Goal: Task Accomplishment & Management: Use online tool/utility

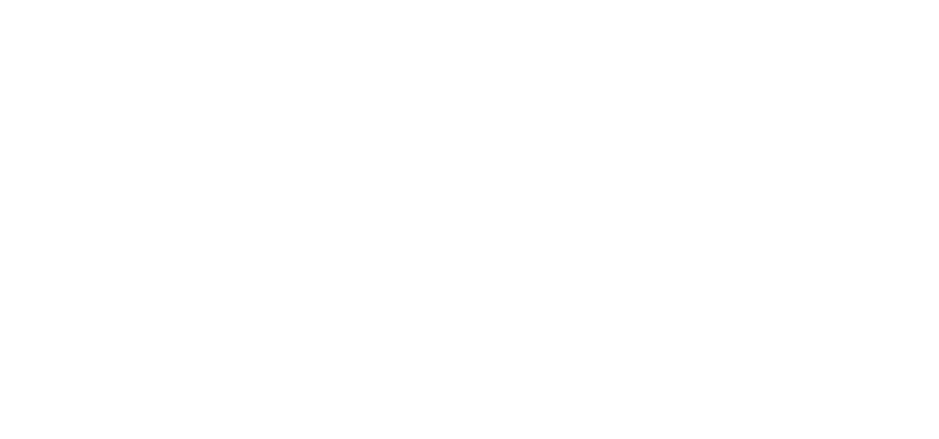
select select "*"
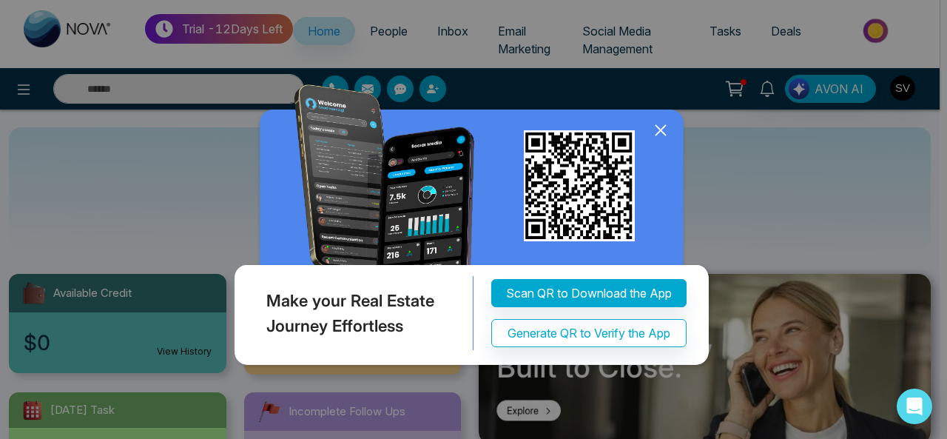
click at [663, 126] on icon at bounding box center [660, 130] width 22 height 22
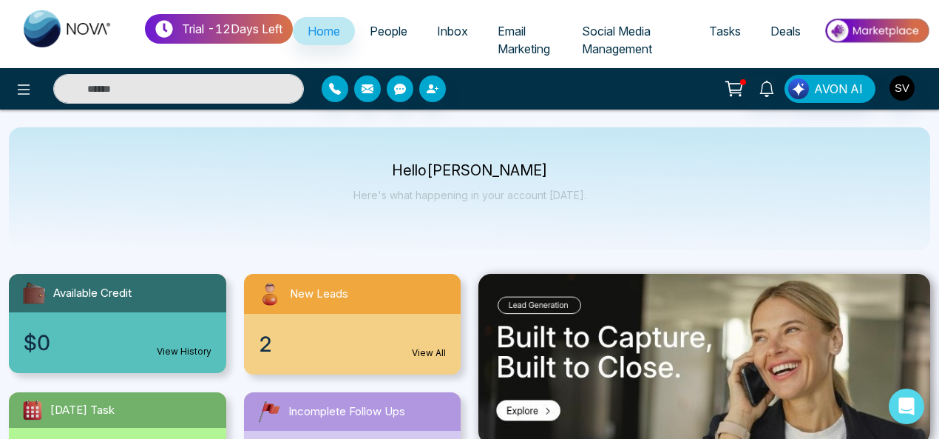
click at [330, 323] on div "2 View All" at bounding box center [352, 344] width 217 height 61
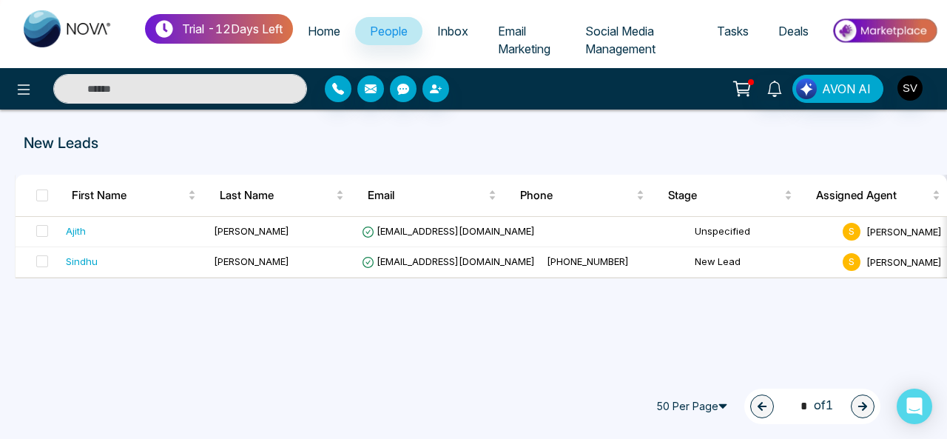
click at [627, 30] on span "Social Media Management" at bounding box center [620, 40] width 70 height 33
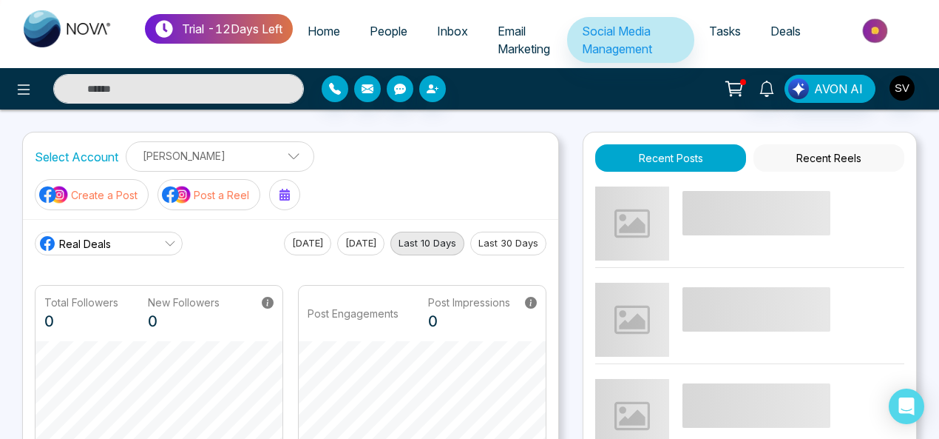
click at [327, 26] on span "Home" at bounding box center [324, 31] width 33 height 15
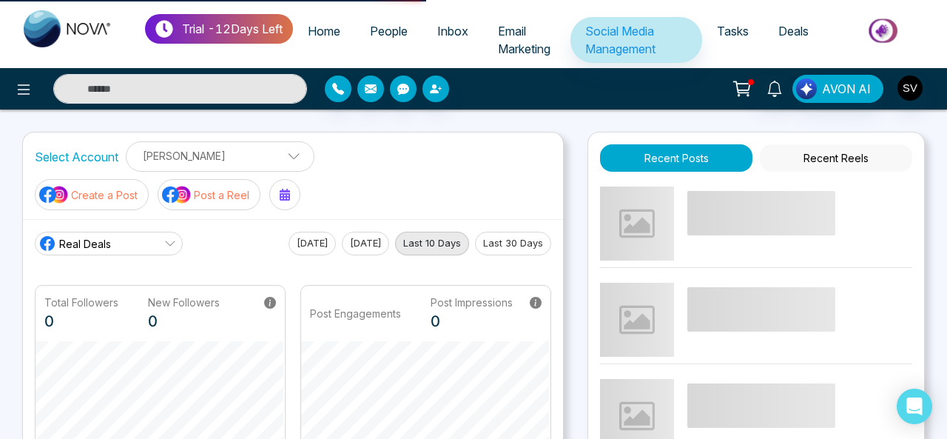
select select "*"
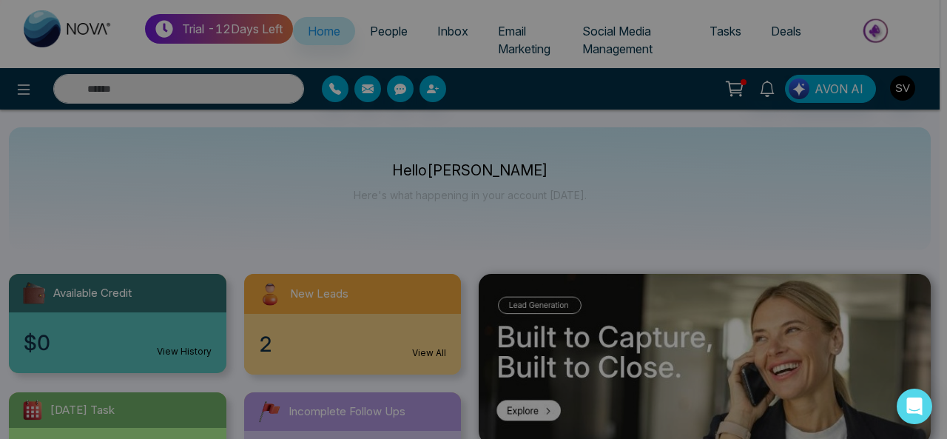
click at [407, 30] on div "Make your Real Estate Journey Effortless Scan QR to Download the App Generate Q…" at bounding box center [473, 219] width 947 height 439
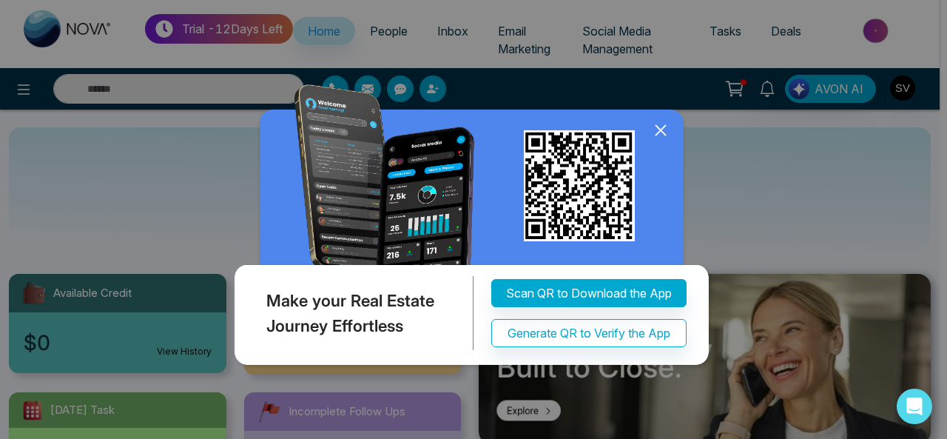
click at [663, 125] on icon at bounding box center [660, 130] width 22 height 22
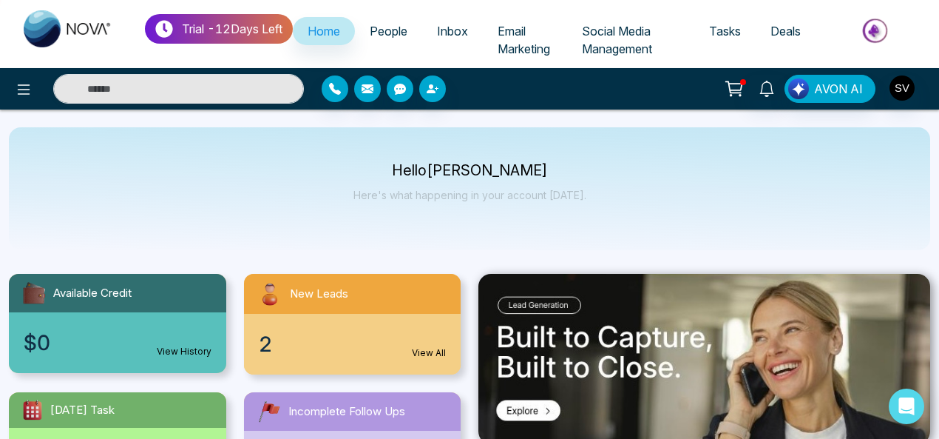
click at [457, 31] on span "Inbox" at bounding box center [452, 31] width 31 height 15
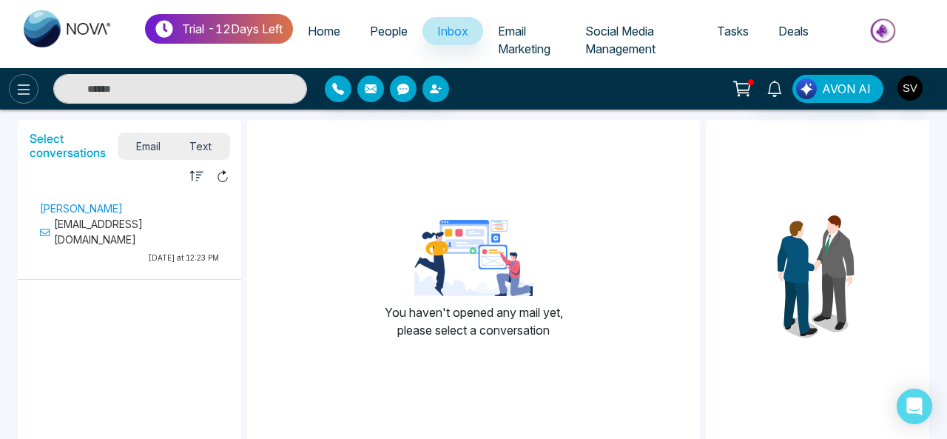
click at [17, 89] on icon at bounding box center [24, 90] width 18 height 18
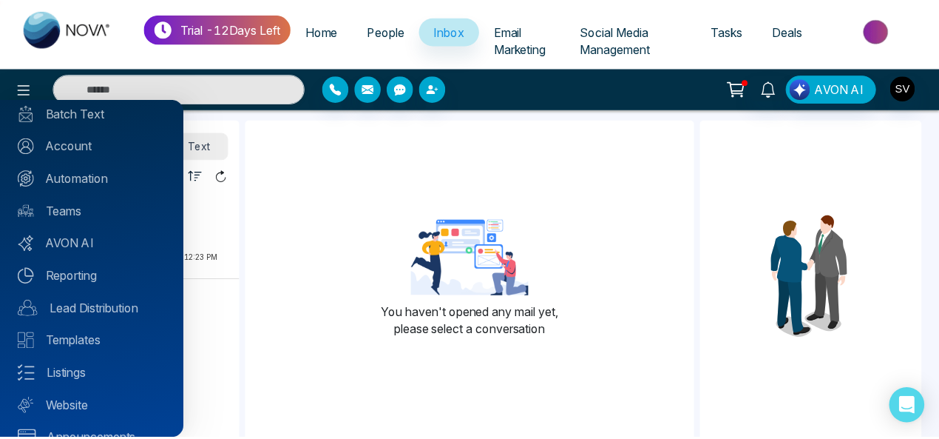
scroll to position [135, 0]
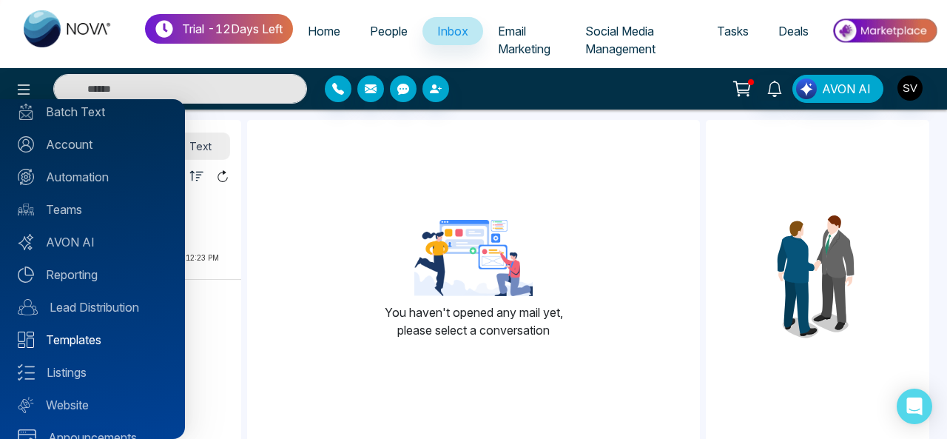
click at [81, 338] on link "Templates" at bounding box center [92, 340] width 149 height 18
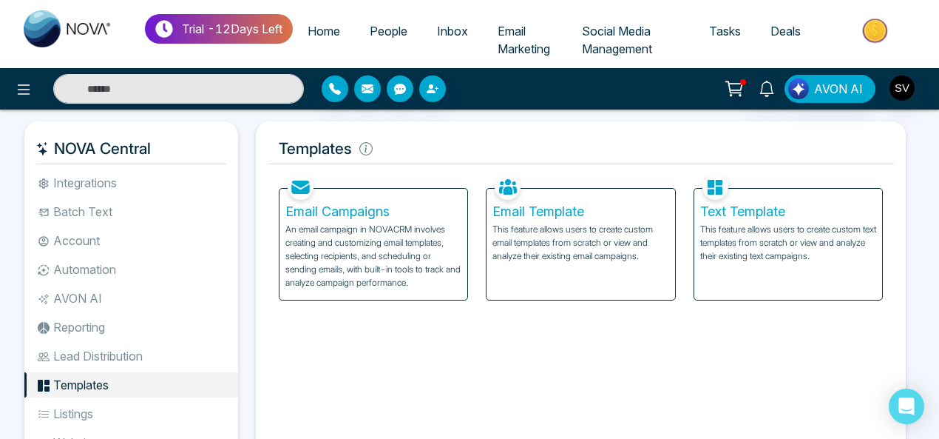
click at [601, 237] on p "This feature allows users to create custom email templates from scratch or view…" at bounding box center [581, 243] width 176 height 40
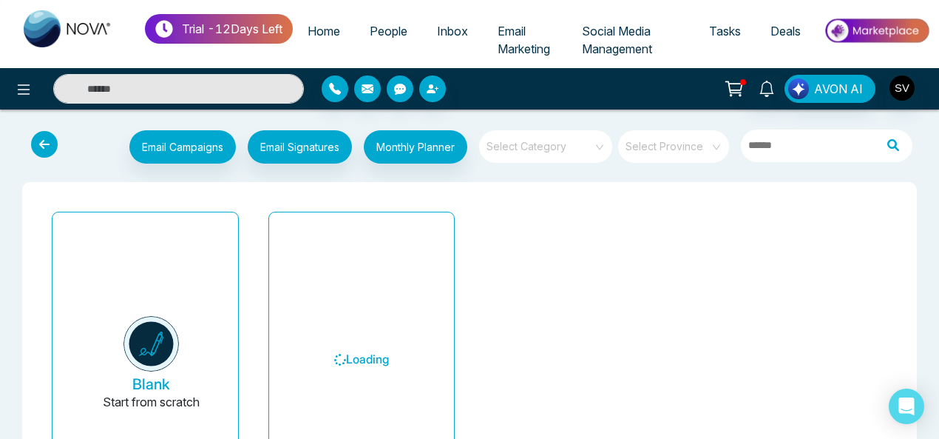
click at [195, 301] on button "Blank Start from scratch" at bounding box center [151, 364] width 150 height 280
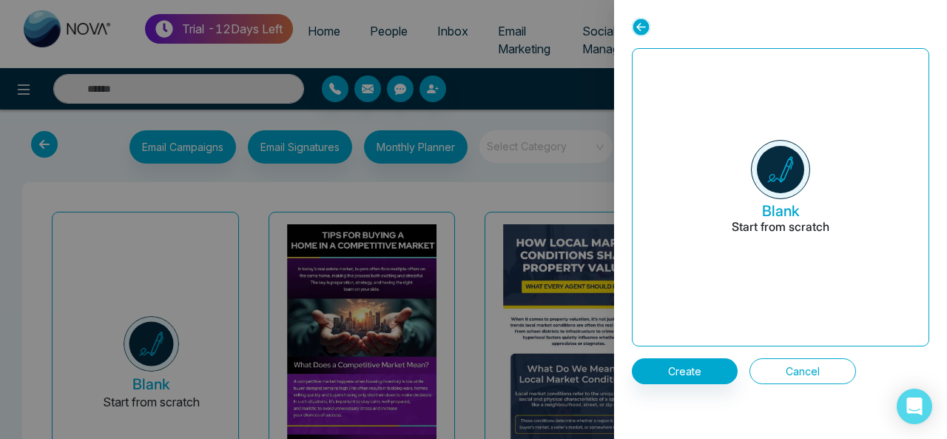
click at [812, 362] on button "Cancel" at bounding box center [802, 371] width 107 height 26
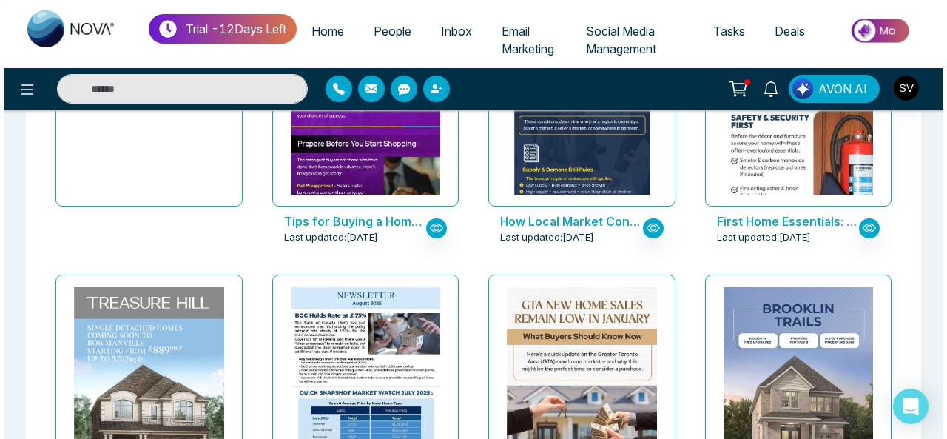
scroll to position [311, 0]
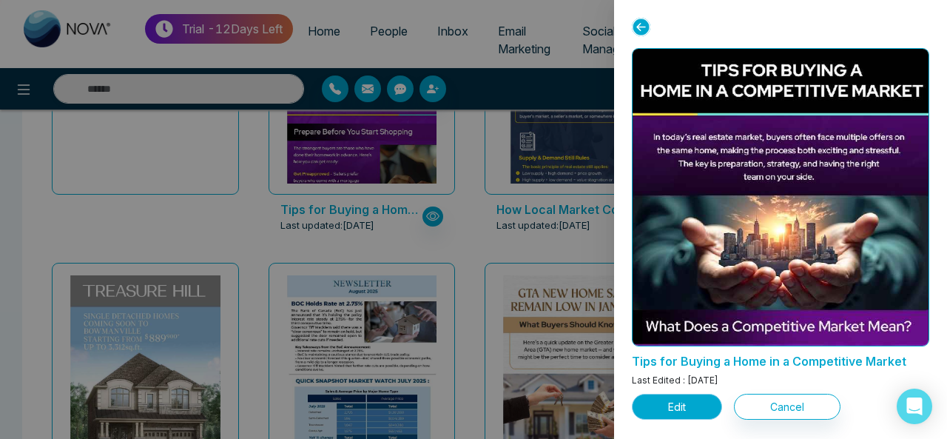
click at [680, 403] on button "Edit" at bounding box center [677, 406] width 90 height 26
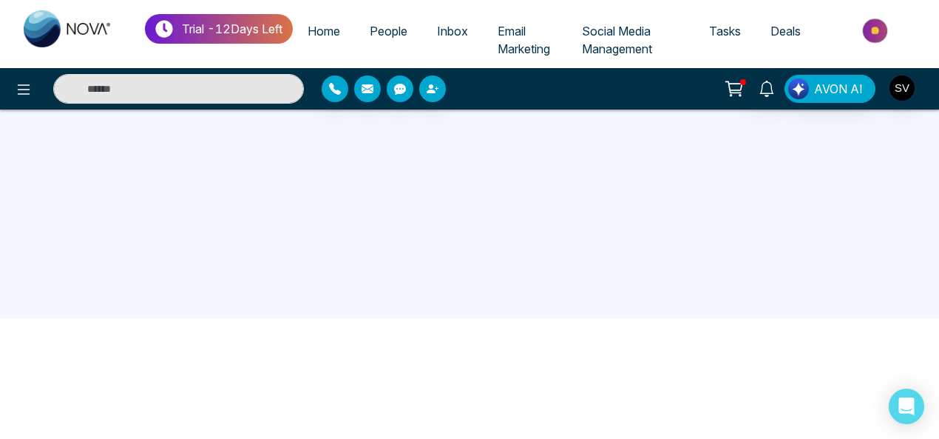
scroll to position [151, 0]
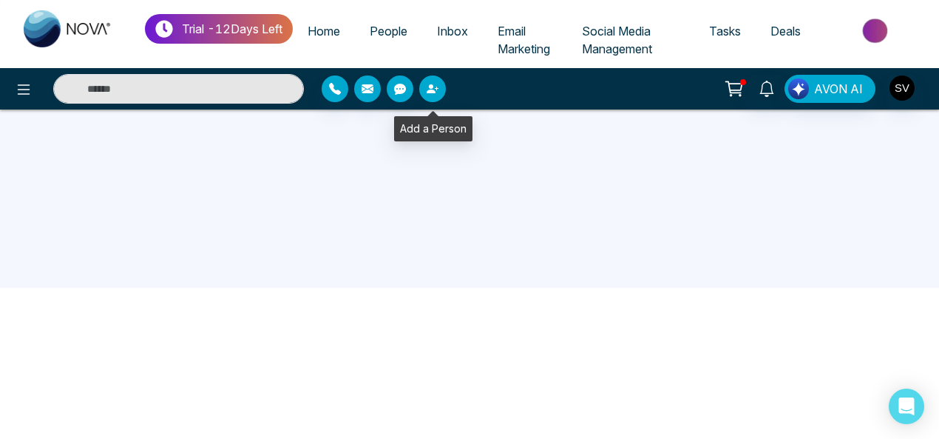
click at [435, 87] on icon "button" at bounding box center [433, 89] width 12 height 12
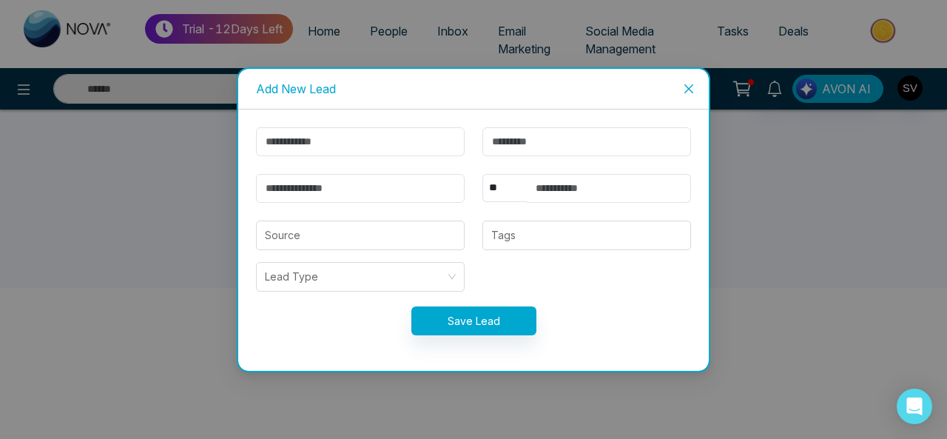
click at [691, 88] on icon "close" at bounding box center [689, 89] width 12 height 12
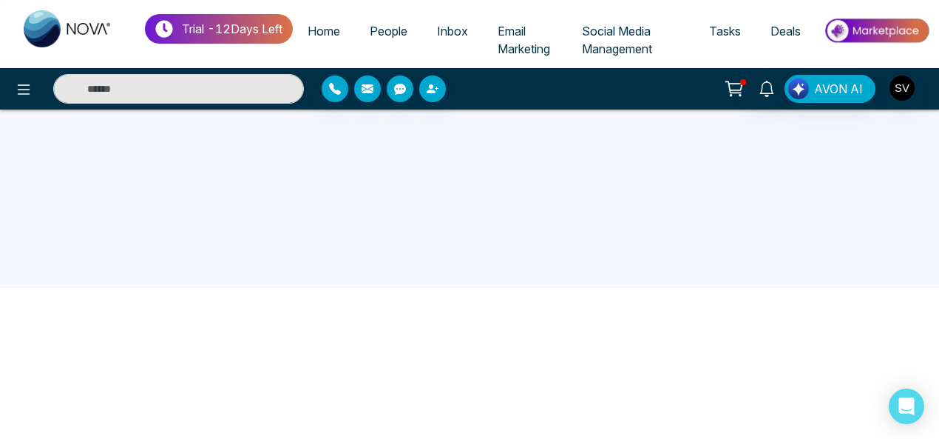
click at [328, 34] on span "Home" at bounding box center [324, 31] width 33 height 15
select select "*"
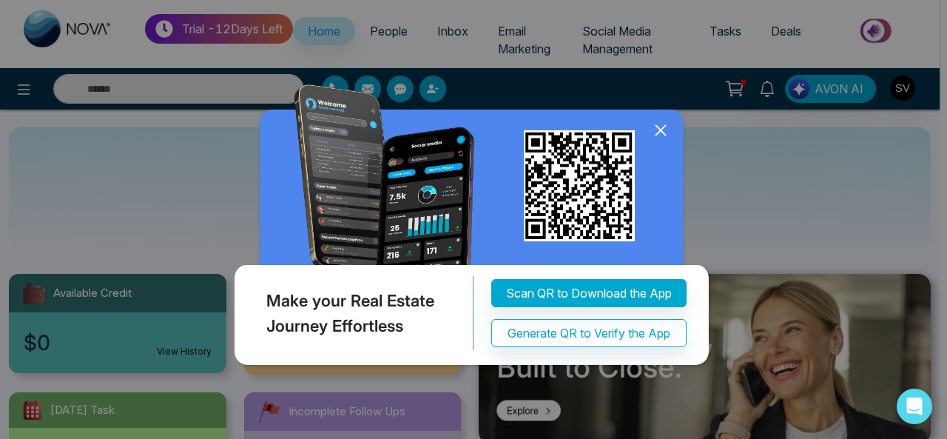
click at [663, 129] on icon at bounding box center [660, 130] width 10 height 10
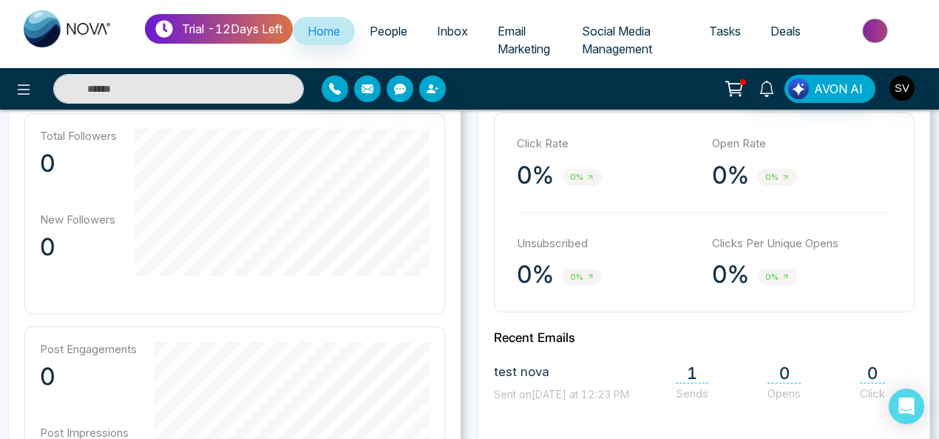
scroll to position [578, 0]
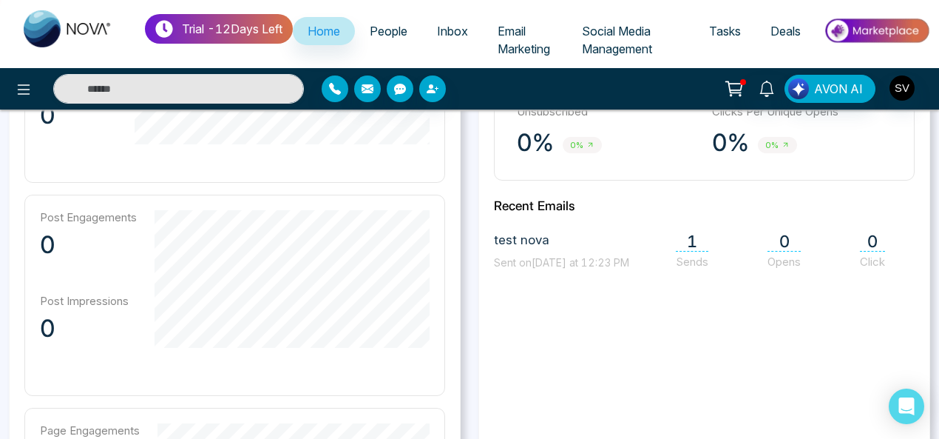
click at [779, 241] on span "0" at bounding box center [784, 242] width 33 height 20
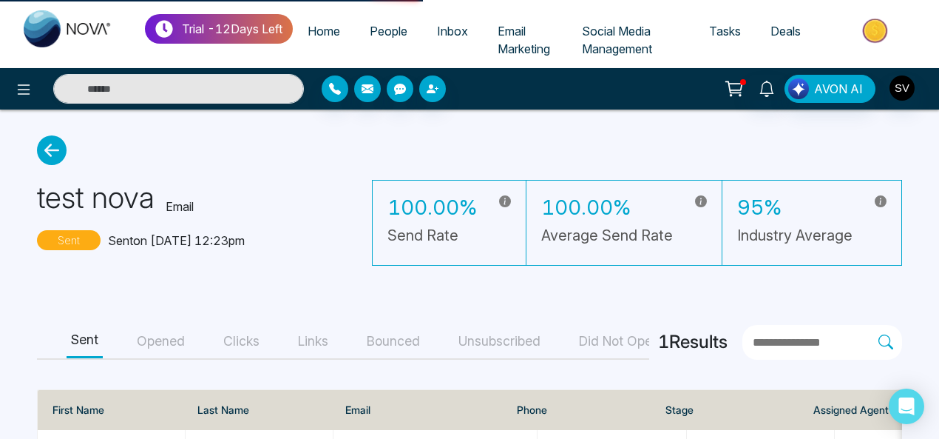
select select "*"
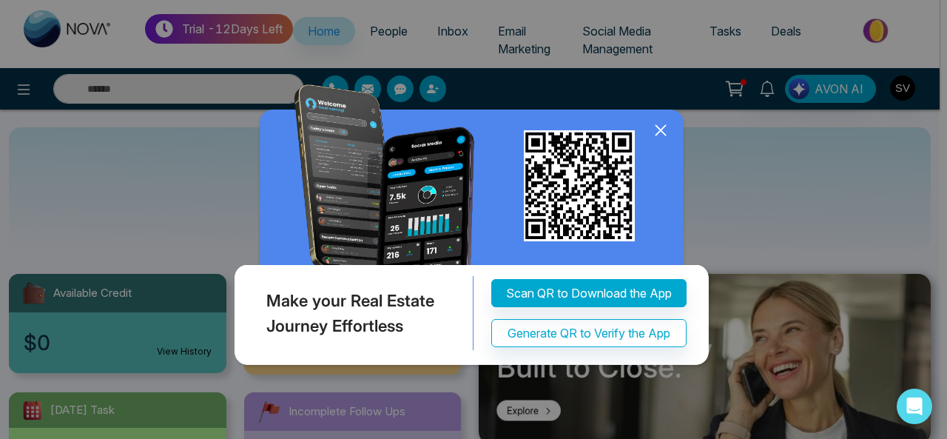
click at [663, 129] on icon at bounding box center [660, 130] width 22 height 22
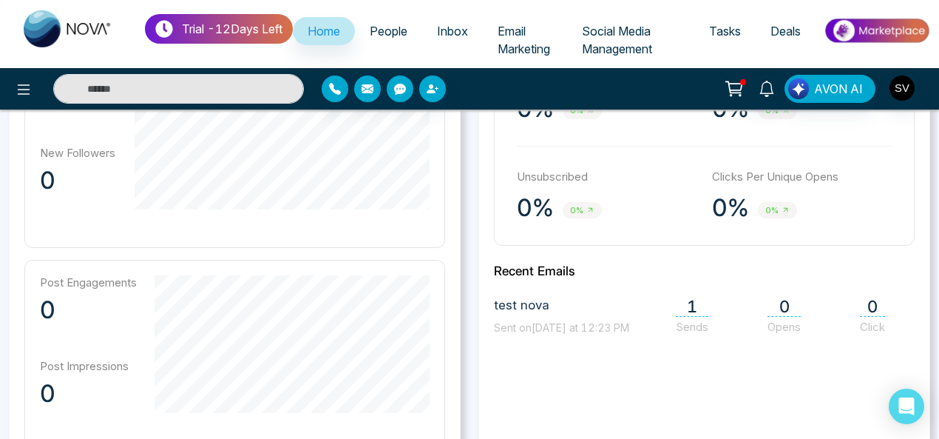
scroll to position [538, 0]
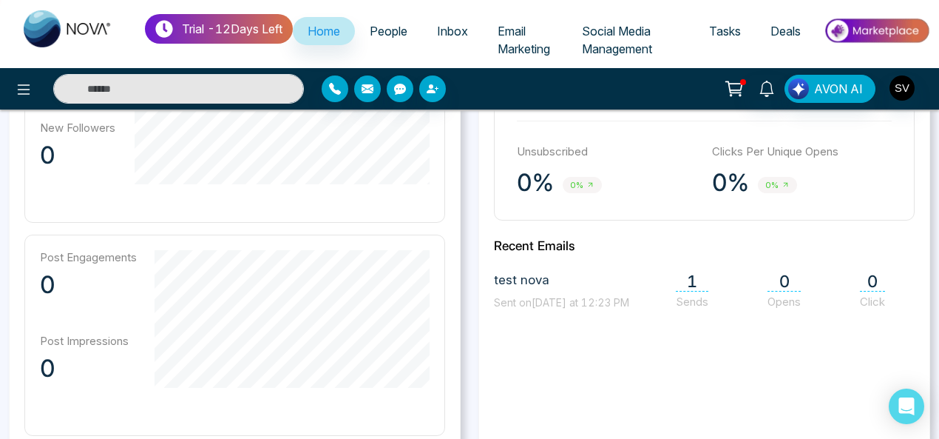
click at [686, 286] on span "1" at bounding box center [692, 281] width 33 height 20
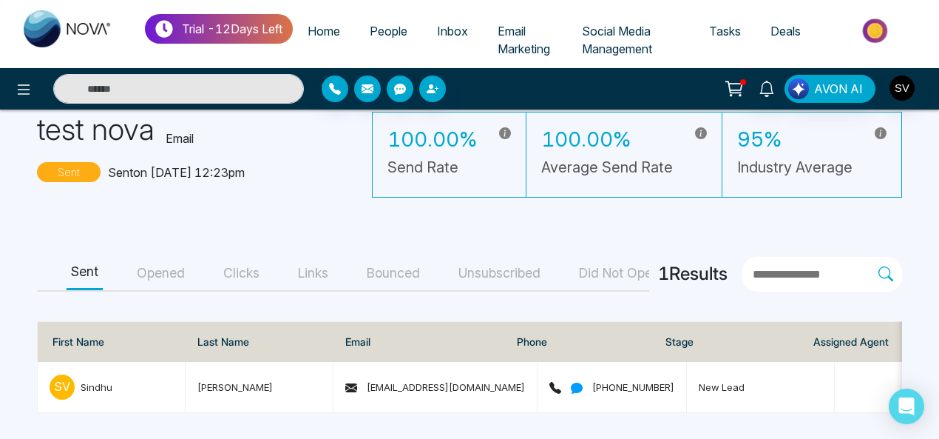
scroll to position [73, 0]
click at [482, 10] on div "Trial - 12 Days Left Home People Inbox Email Marketing Social Media Management …" at bounding box center [469, 34] width 939 height 68
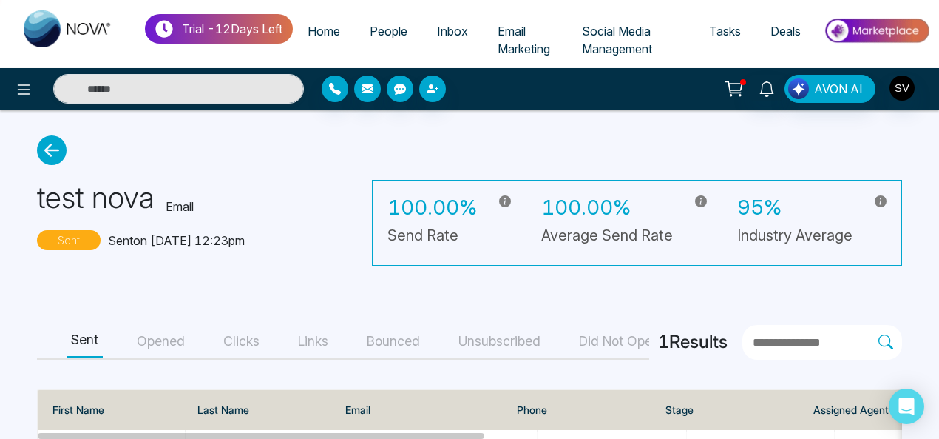
click at [447, 8] on div "Trial - 12 Days Left Home People Inbox Email Marketing Social Media Management …" at bounding box center [469, 34] width 939 height 68
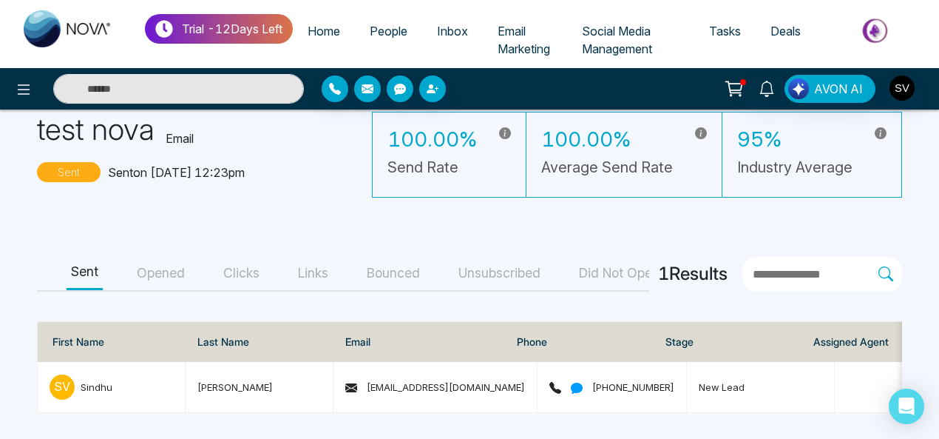
click at [296, 223] on main "test nova Email Sent Sent on [DATE] 12:23pm 100.00% Send Rate 100.00% Average S…" at bounding box center [469, 239] width 939 height 397
click at [360, 89] on button "button" at bounding box center [367, 88] width 27 height 27
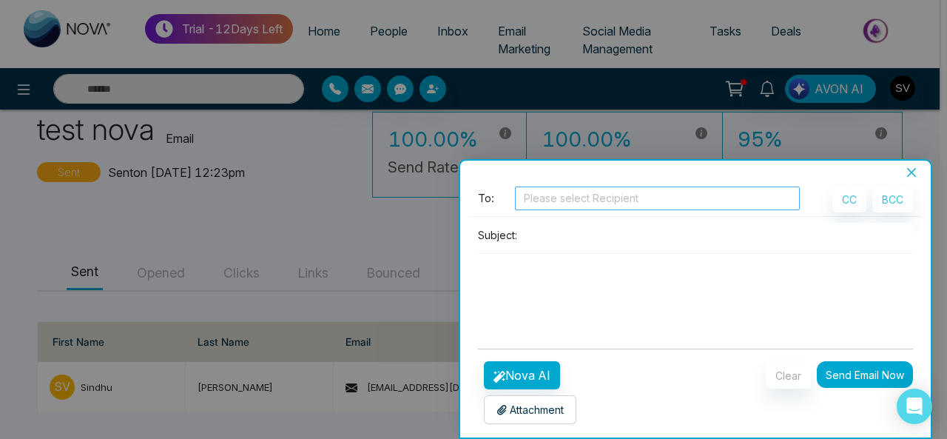
click at [561, 197] on div at bounding box center [657, 198] width 277 height 18
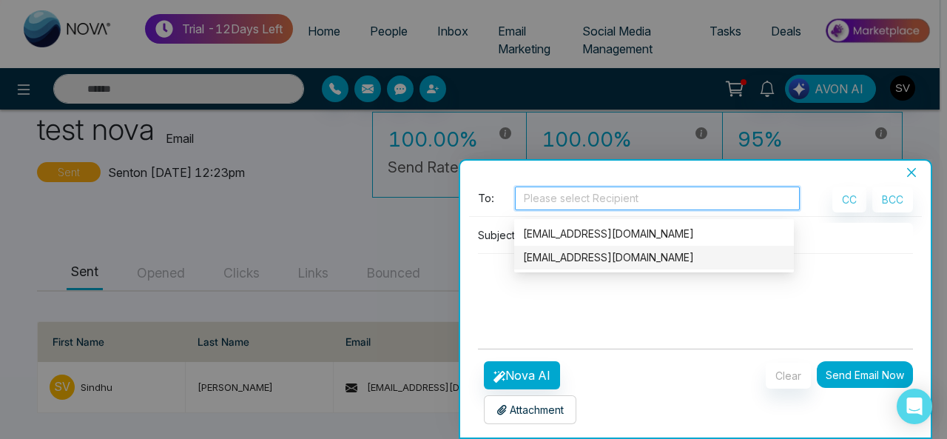
click at [624, 254] on div "[EMAIL_ADDRESS][DOMAIN_NAME]" at bounding box center [654, 257] width 262 height 16
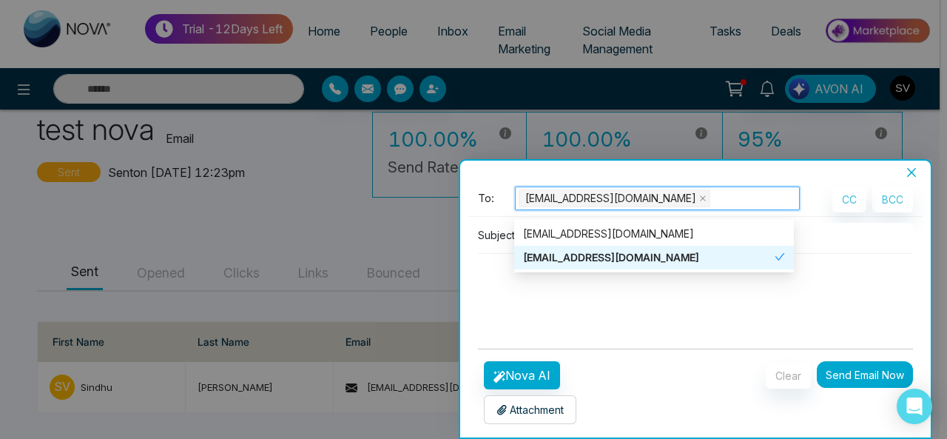
click at [637, 304] on textarea at bounding box center [695, 289] width 435 height 71
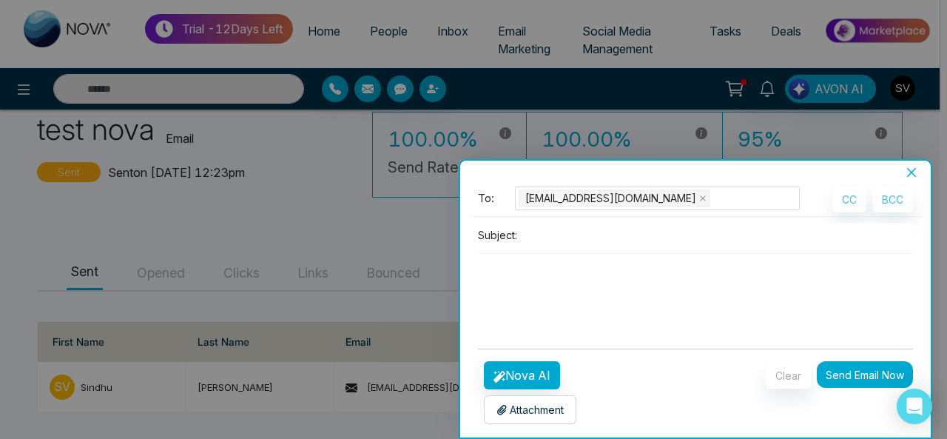
click at [558, 273] on textarea at bounding box center [695, 289] width 435 height 71
type textarea "*********"
click at [856, 369] on button "Send Email Now" at bounding box center [865, 374] width 96 height 27
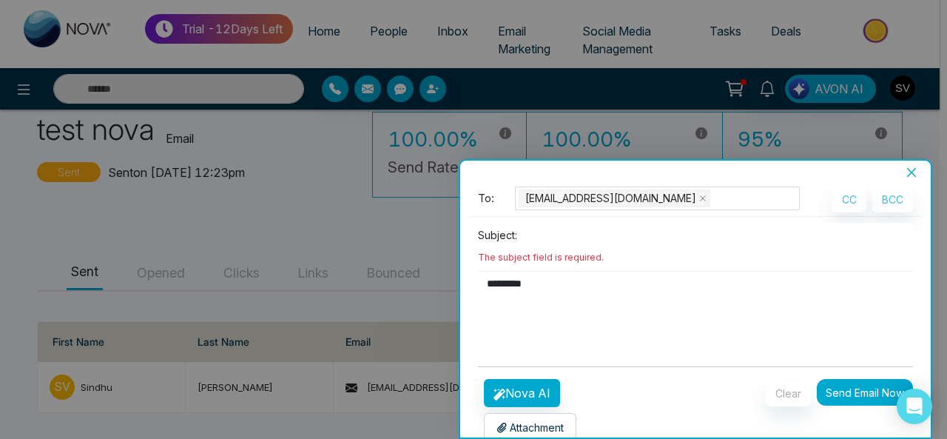
click at [554, 240] on input at bounding box center [718, 235] width 390 height 24
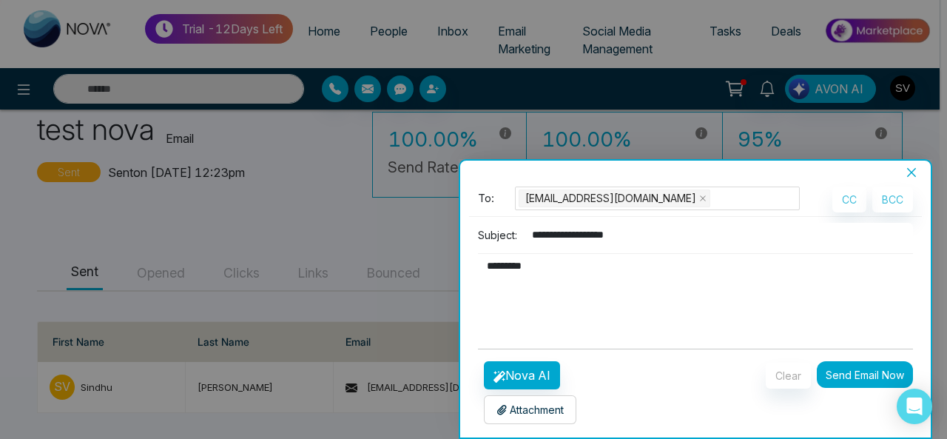
type input "**********"
click at [845, 365] on button "Send Email Now" at bounding box center [865, 374] width 96 height 27
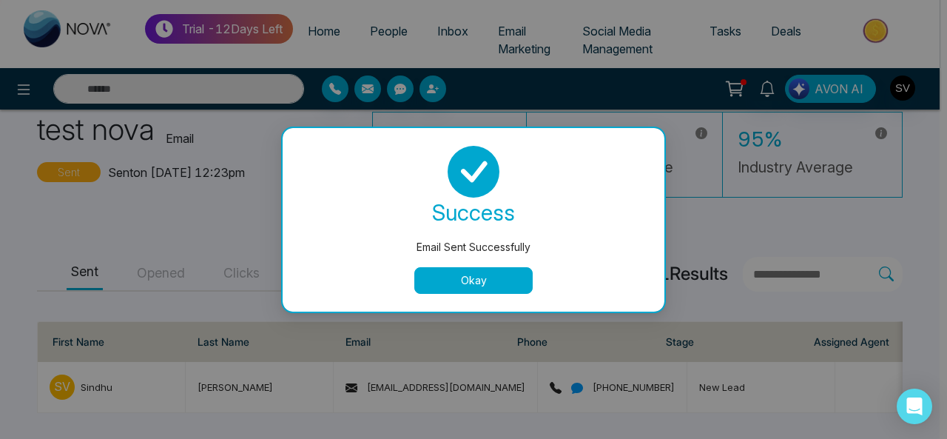
click at [484, 286] on button "Okay" at bounding box center [473, 280] width 118 height 27
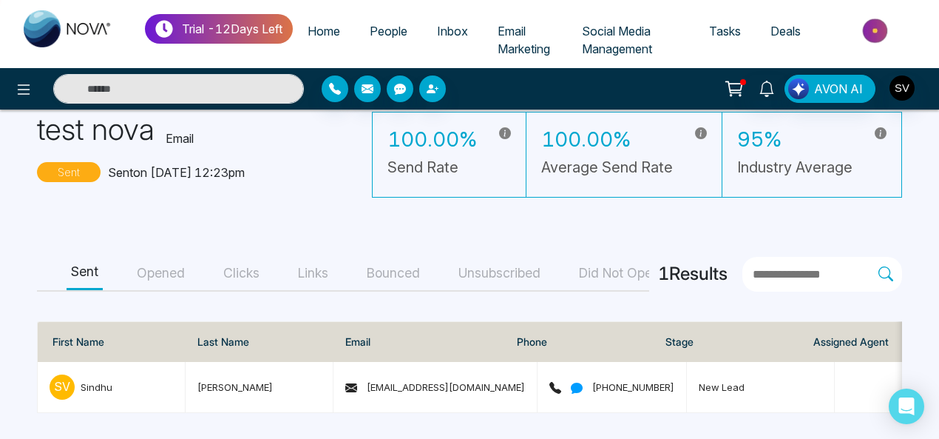
drag, startPoint x: 232, startPoint y: 217, endPoint x: 151, endPoint y: 214, distance: 81.4
click at [149, 216] on main "test nova Email Sent Sent on [DATE] 12:23pm 100.00% Send Rate 100.00% Average S…" at bounding box center [469, 239] width 939 height 397
click at [541, 40] on link "Email Marketing" at bounding box center [525, 40] width 84 height 46
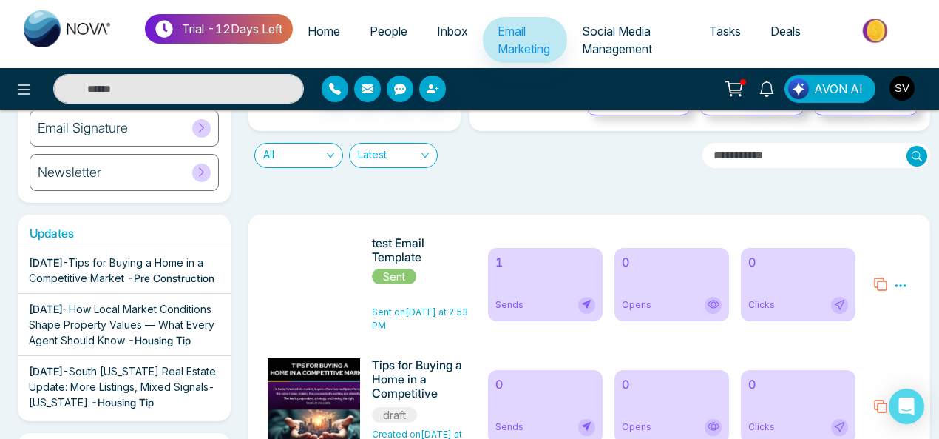
scroll to position [145, 0]
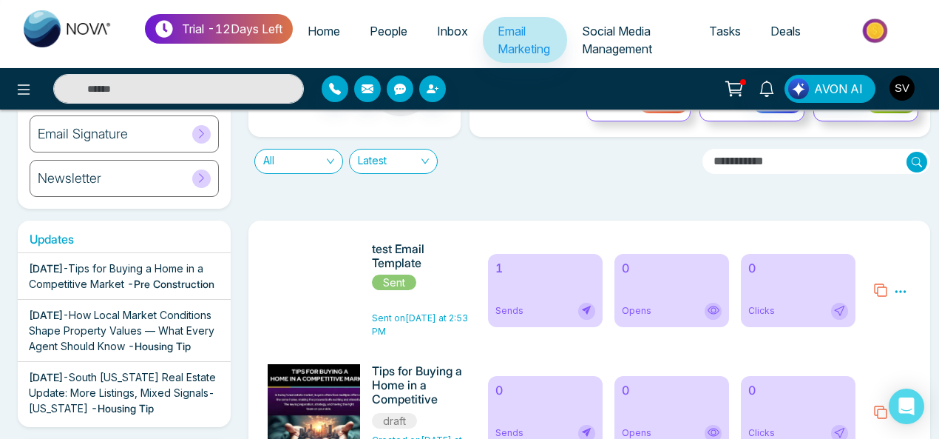
click at [430, 47] on li "Inbox" at bounding box center [452, 40] width 61 height 46
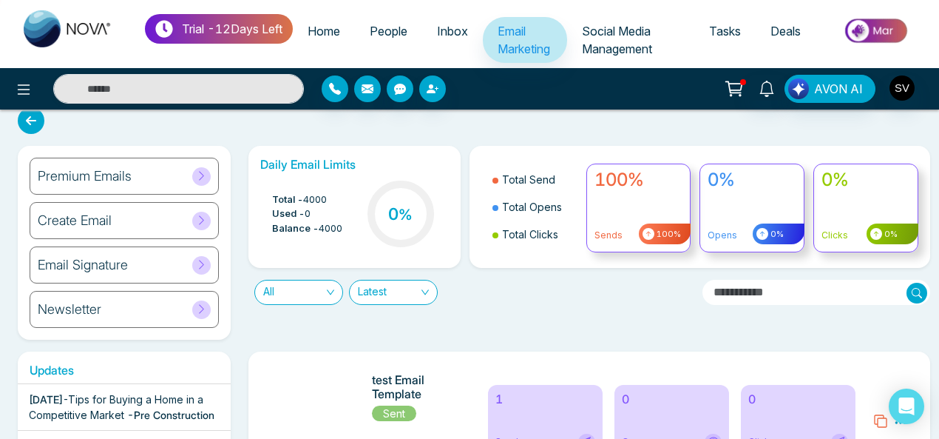
scroll to position [12, 0]
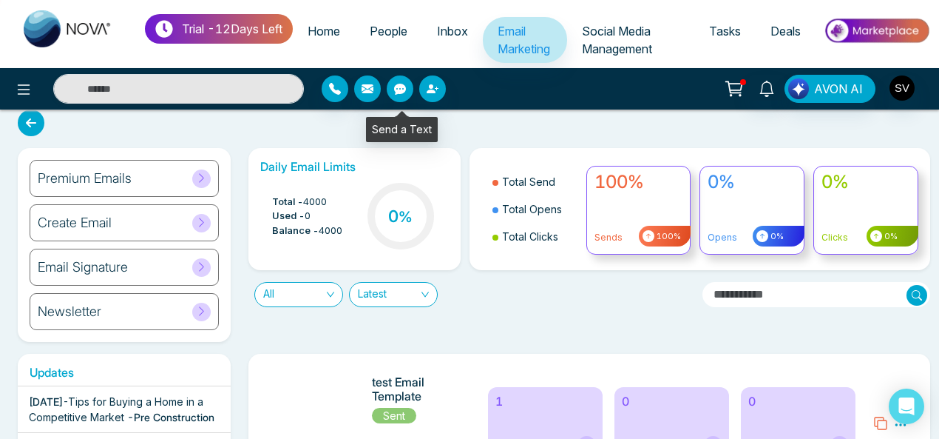
click at [396, 82] on button "button" at bounding box center [400, 88] width 27 height 27
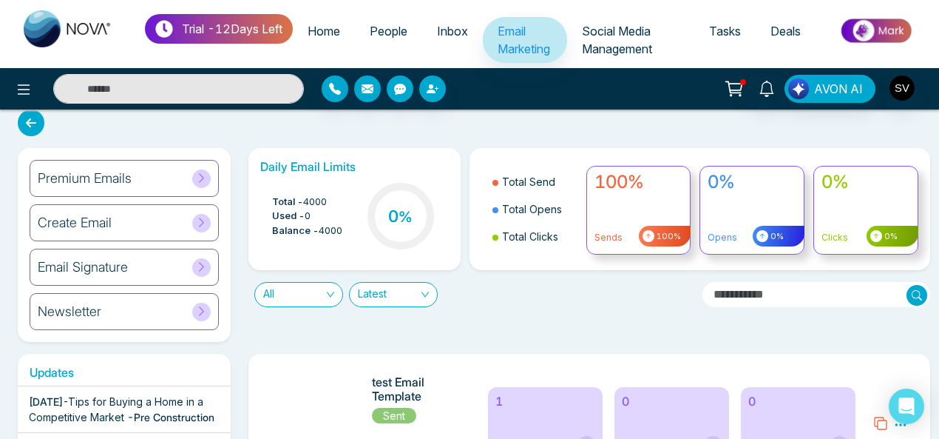
click at [507, 294] on div "All Latest" at bounding box center [470, 288] width 461 height 37
click at [251, 137] on div "Premium Emails Create Email Email Signature Newsletter Daily Email Limits Total…" at bounding box center [469, 434] width 939 height 672
click at [339, 33] on span "Home" at bounding box center [324, 31] width 33 height 15
select select "*"
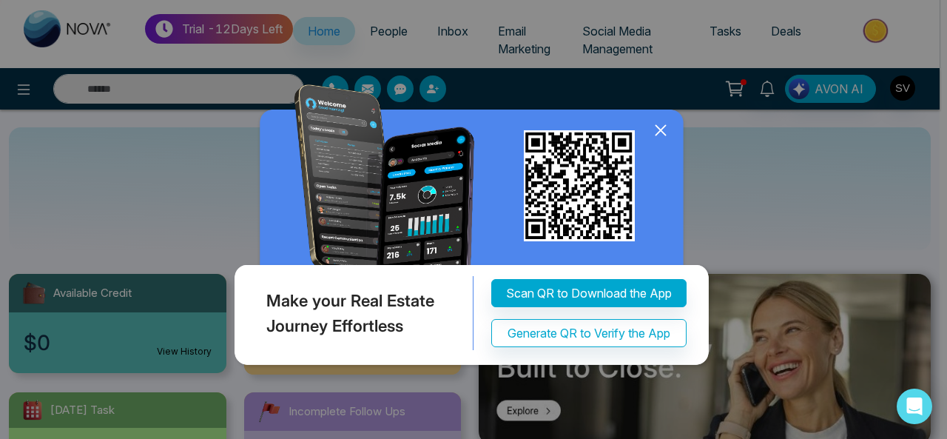
click at [666, 131] on icon at bounding box center [660, 130] width 22 height 22
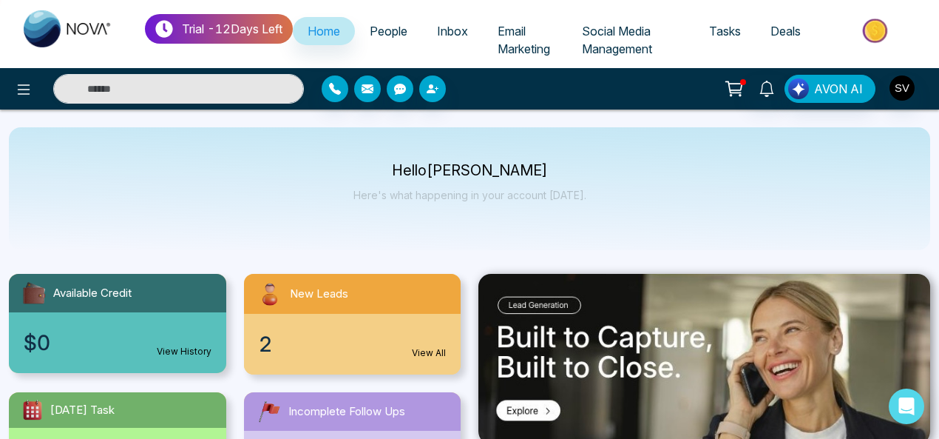
click at [796, 32] on span "Deals" at bounding box center [786, 31] width 30 height 15
